Goal: Task Accomplishment & Management: Manage account settings

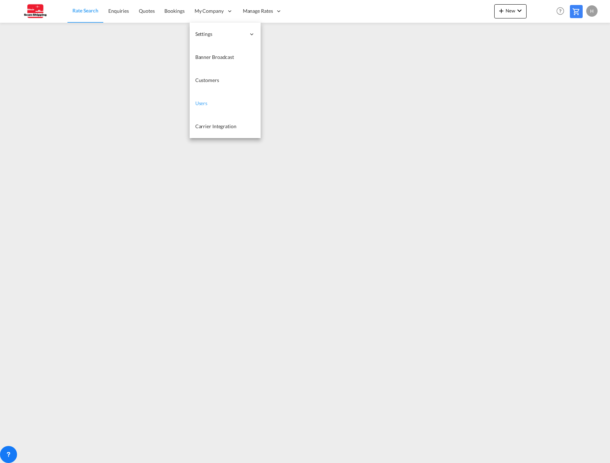
drag, startPoint x: 199, startPoint y: 100, endPoint x: 210, endPoint y: 108, distance: 13.3
click at [199, 100] on span "Users" at bounding box center [201, 103] width 12 height 6
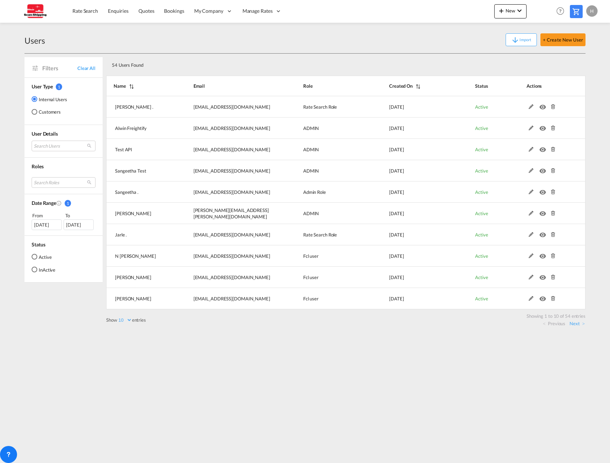
click at [122, 319] on select "10 25 50 100" at bounding box center [124, 320] width 15 height 6
select select "100"
click at [118, 317] on select "10 25 50 100" at bounding box center [124, 320] width 15 height 6
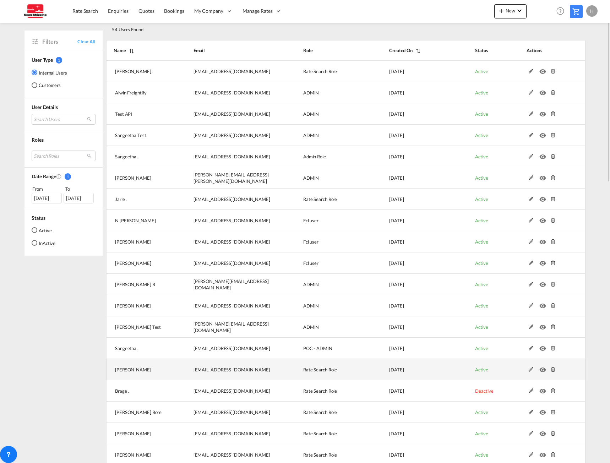
scroll to position [71, 0]
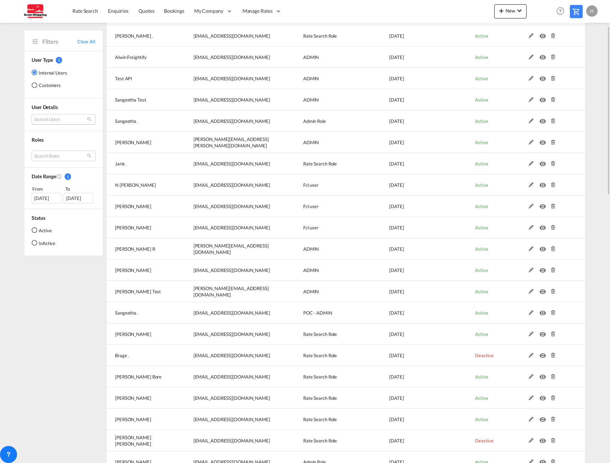
click at [58, 117] on md-select "Search Users [PERSON_NAME] . [EMAIL_ADDRESS][DOMAIN_NAME] [PERSON_NAME] Freight…" at bounding box center [64, 119] width 64 height 11
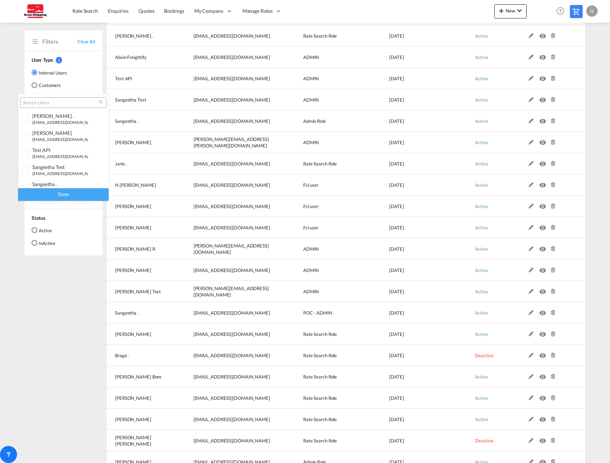
click at [59, 103] on input "search" at bounding box center [60, 103] width 76 height 6
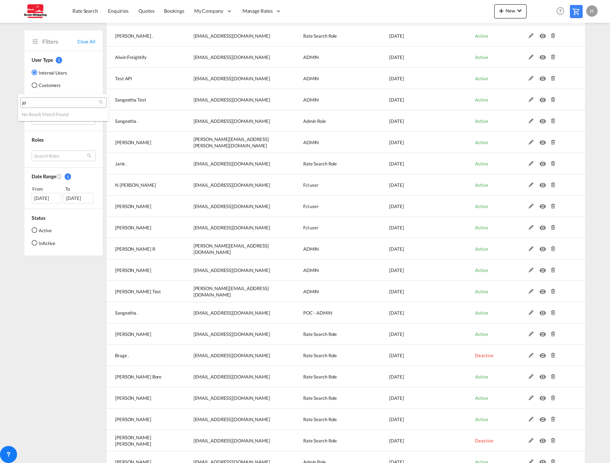
type input "j"
click at [117, 363] on md-backdrop at bounding box center [305, 231] width 610 height 463
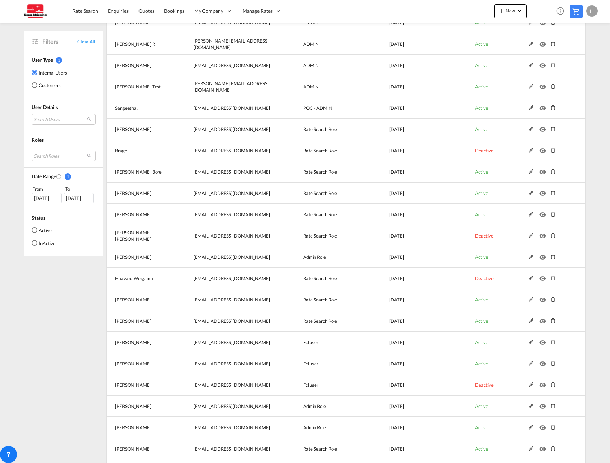
scroll to position [0, 0]
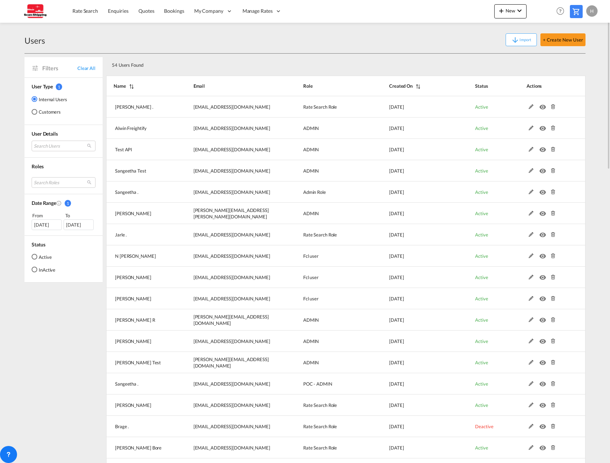
click at [394, 43] on div "Import + Create New User" at bounding box center [315, 39] width 541 height 13
